Goal: Task Accomplishment & Management: Use online tool/utility

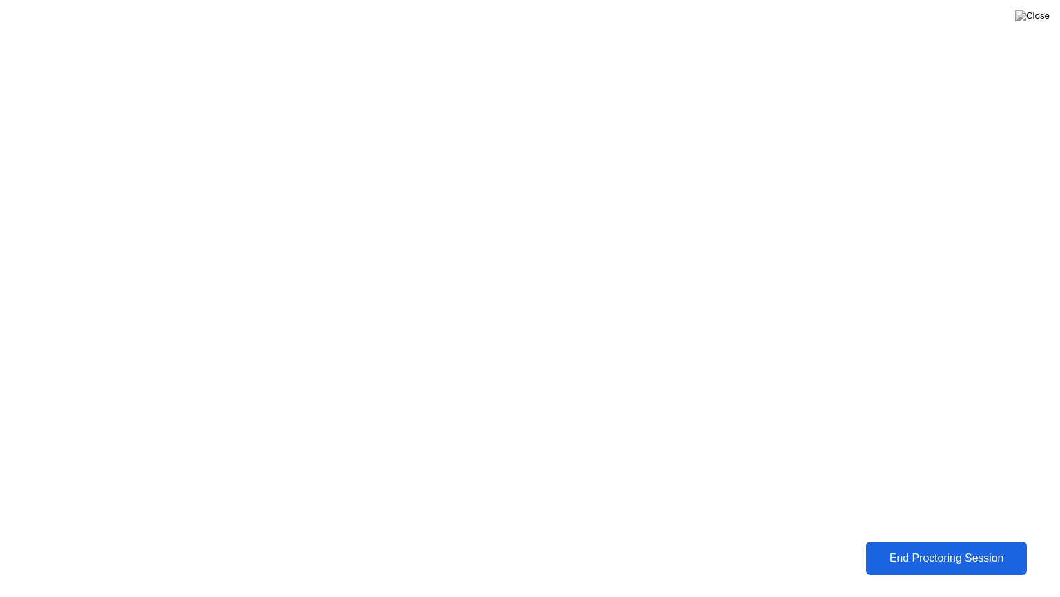
click at [909, 555] on div "End Proctoring Session" at bounding box center [947, 558] width 154 height 12
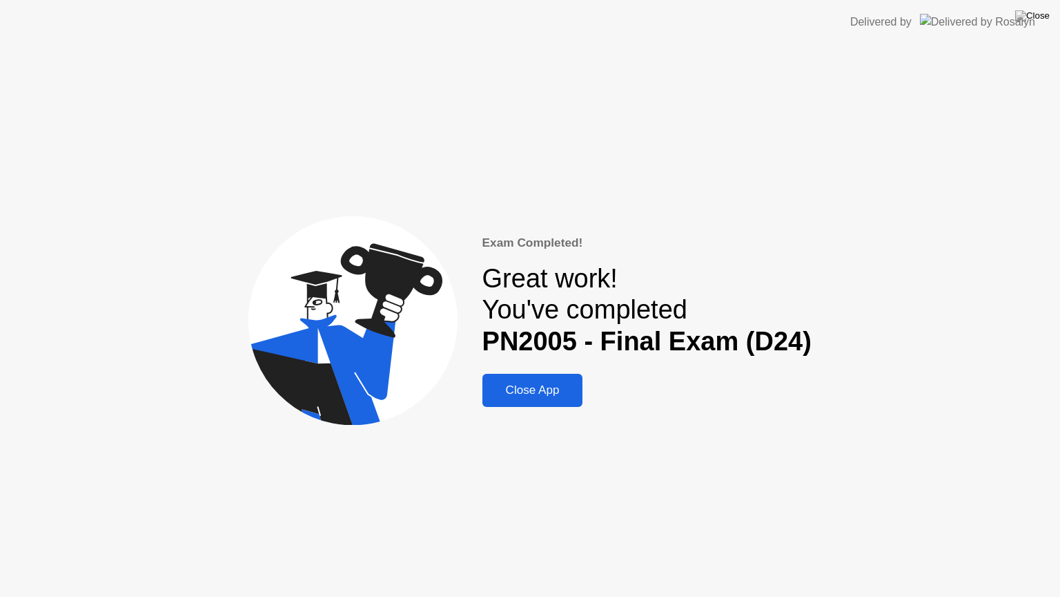
click at [548, 387] on div "Close App" at bounding box center [533, 390] width 93 height 14
